Goal: Navigation & Orientation: Find specific page/section

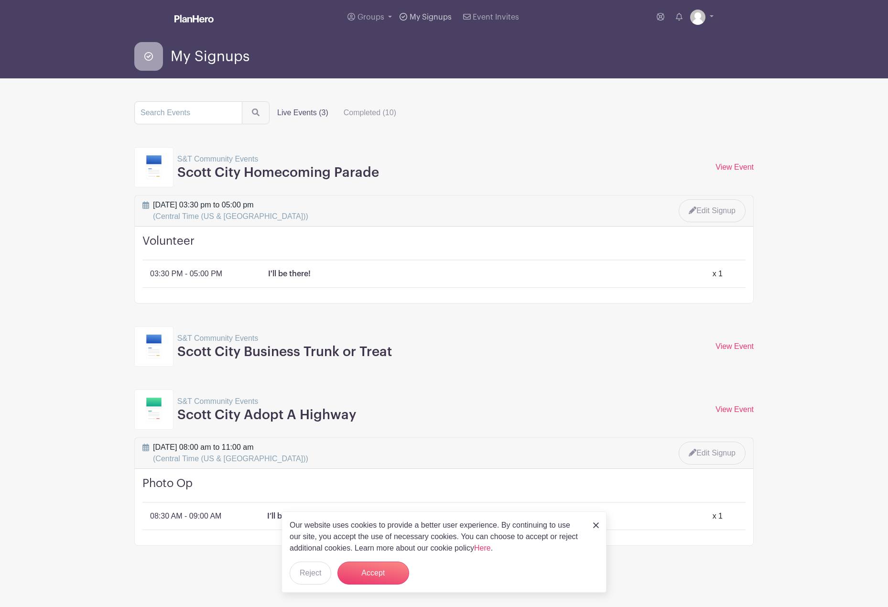
click at [430, 23] on link "My Signups" at bounding box center [425, 17] width 59 height 34
click at [427, 16] on span "My Signups" at bounding box center [430, 17] width 42 height 8
click at [426, 17] on span "My Signups" at bounding box center [430, 17] width 42 height 8
click at [409, 16] on span "My Signups" at bounding box center [430, 17] width 42 height 8
click at [361, 111] on label "Completed (10)" at bounding box center [370, 112] width 68 height 19
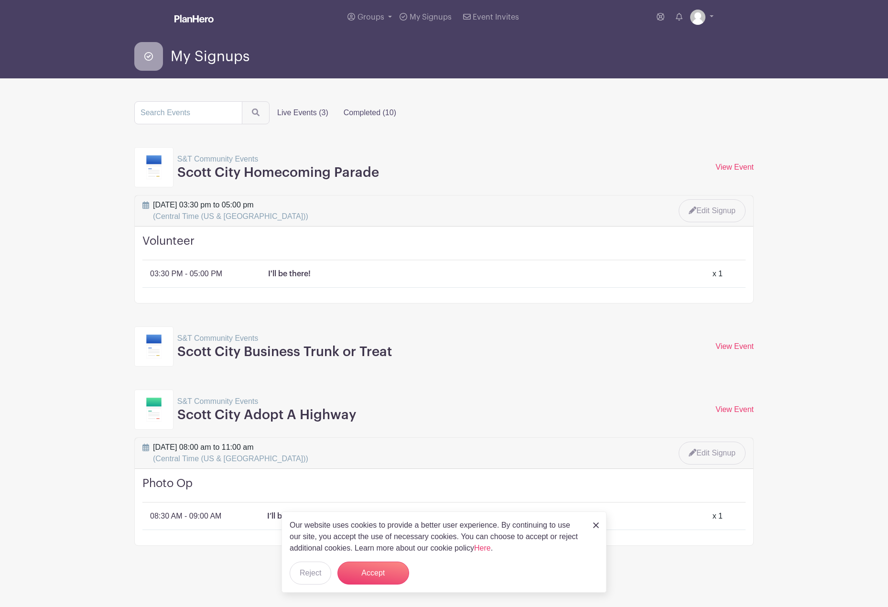
click at [0, 0] on input "Completed (10)" at bounding box center [0, 0] width 0 height 0
click at [355, 569] on button "Accept" at bounding box center [373, 572] width 72 height 23
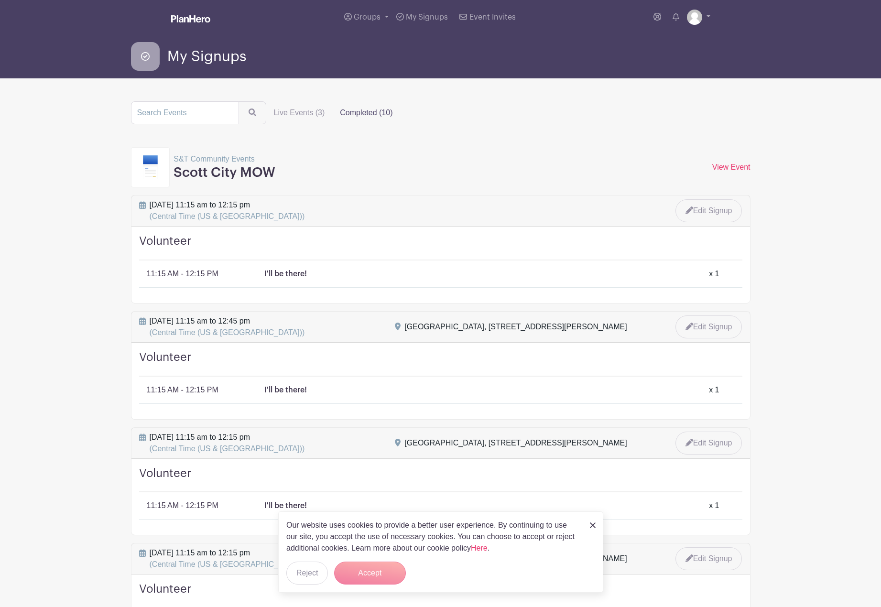
click at [380, 112] on label "Completed (10)" at bounding box center [366, 112] width 68 height 19
click at [0, 0] on input "Completed (10)" at bounding box center [0, 0] width 0 height 0
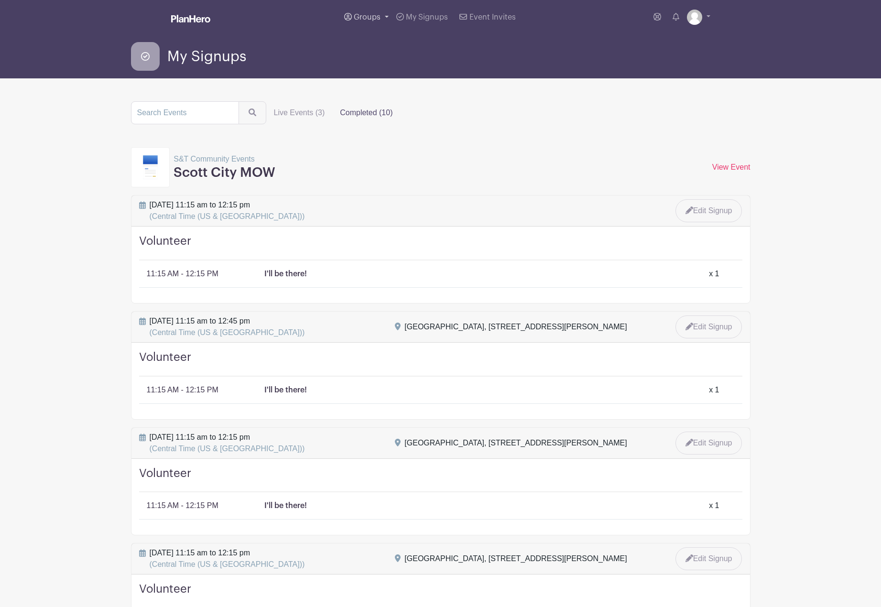
click at [366, 17] on span "Groups" at bounding box center [367, 17] width 27 height 8
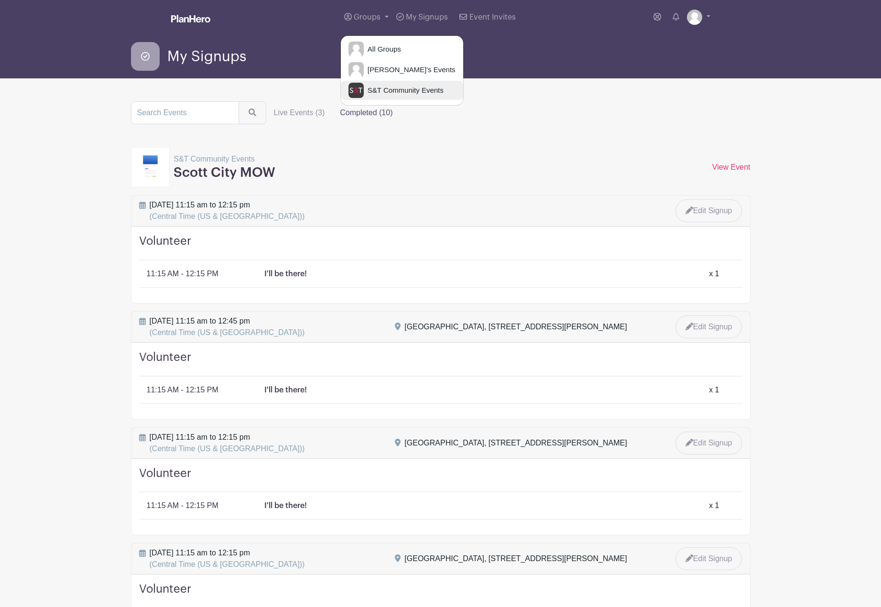
click at [383, 89] on span "S&T Community Events" at bounding box center [404, 90] width 80 height 11
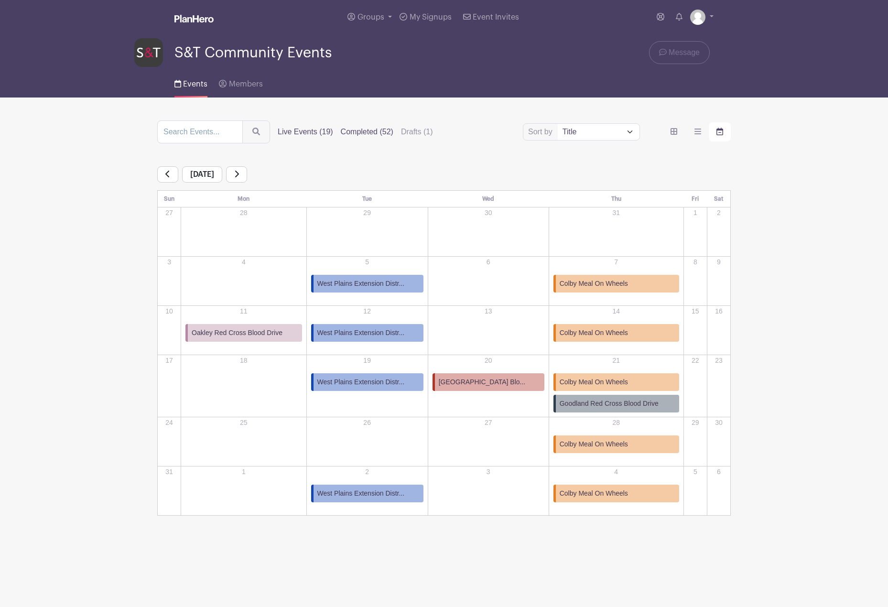
click at [358, 131] on label "Completed (52)" at bounding box center [367, 131] width 53 height 11
click at [0, 0] on input "Completed (52)" at bounding box center [0, 0] width 0 height 0
click at [376, 133] on label "Completed (52)" at bounding box center [367, 131] width 53 height 11
click at [0, 0] on input "Completed (52)" at bounding box center [0, 0] width 0 height 0
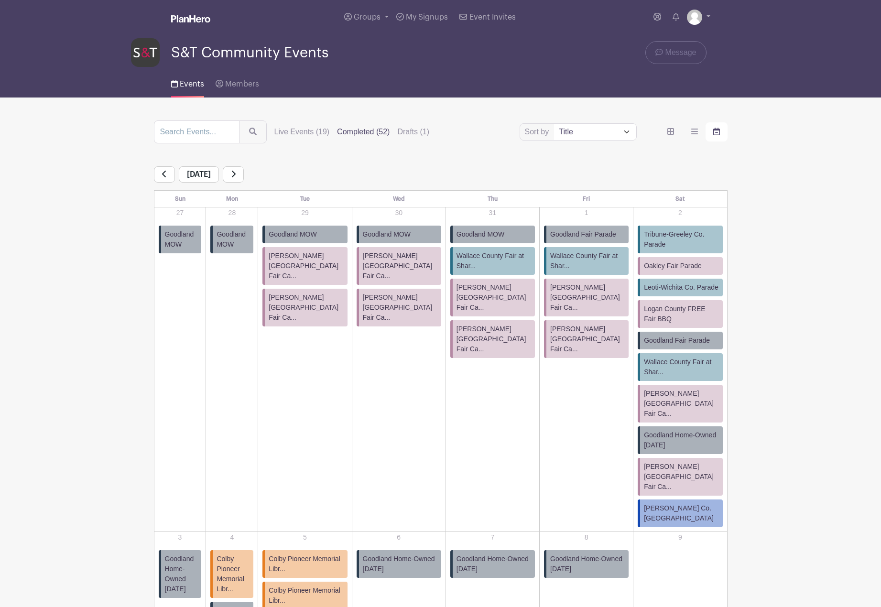
click at [376, 129] on label "Completed (52)" at bounding box center [363, 131] width 53 height 11
click at [0, 0] on input "Completed (52)" at bounding box center [0, 0] width 0 height 0
click at [418, 135] on label "Drafts (1)" at bounding box center [413, 131] width 32 height 11
click at [0, 0] on input "Drafts (1)" at bounding box center [0, 0] width 0 height 0
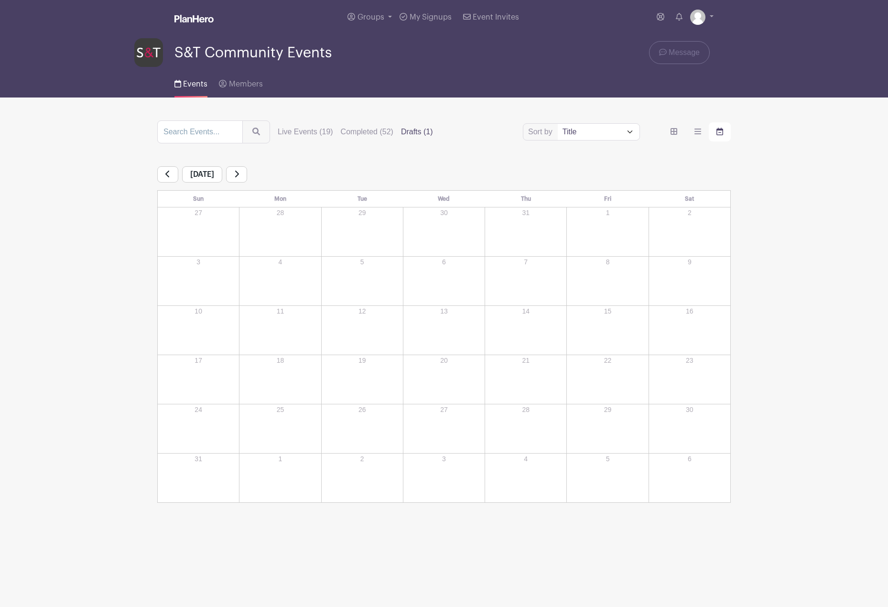
click at [412, 129] on label "Drafts (1)" at bounding box center [417, 131] width 32 height 11
click at [0, 0] on input "Drafts (1)" at bounding box center [0, 0] width 0 height 0
click at [366, 128] on label "Completed (52)" at bounding box center [367, 131] width 53 height 11
click at [0, 0] on input "Completed (52)" at bounding box center [0, 0] width 0 height 0
click at [233, 86] on span "Members" at bounding box center [246, 84] width 34 height 8
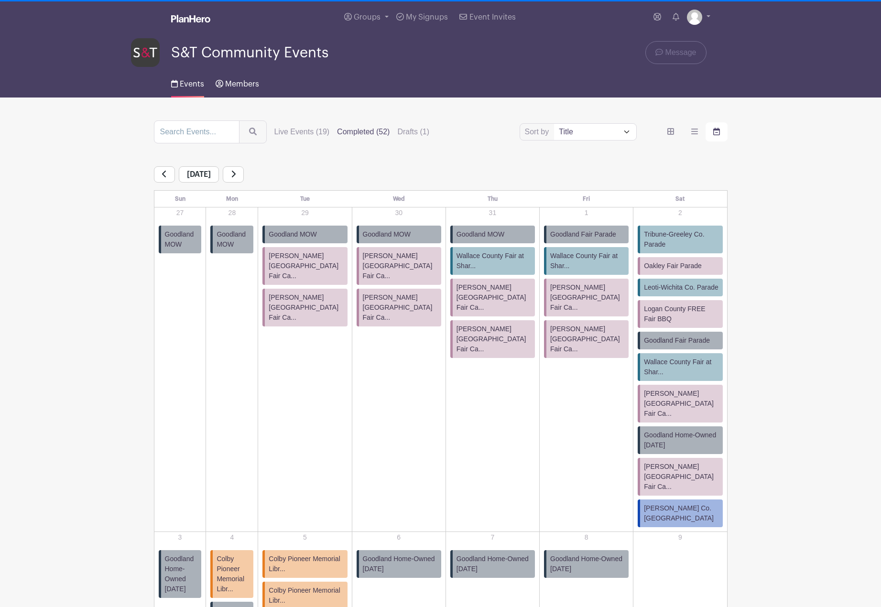
click at [241, 81] on span "Members" at bounding box center [242, 84] width 34 height 8
